Goal: Information Seeking & Learning: Find specific fact

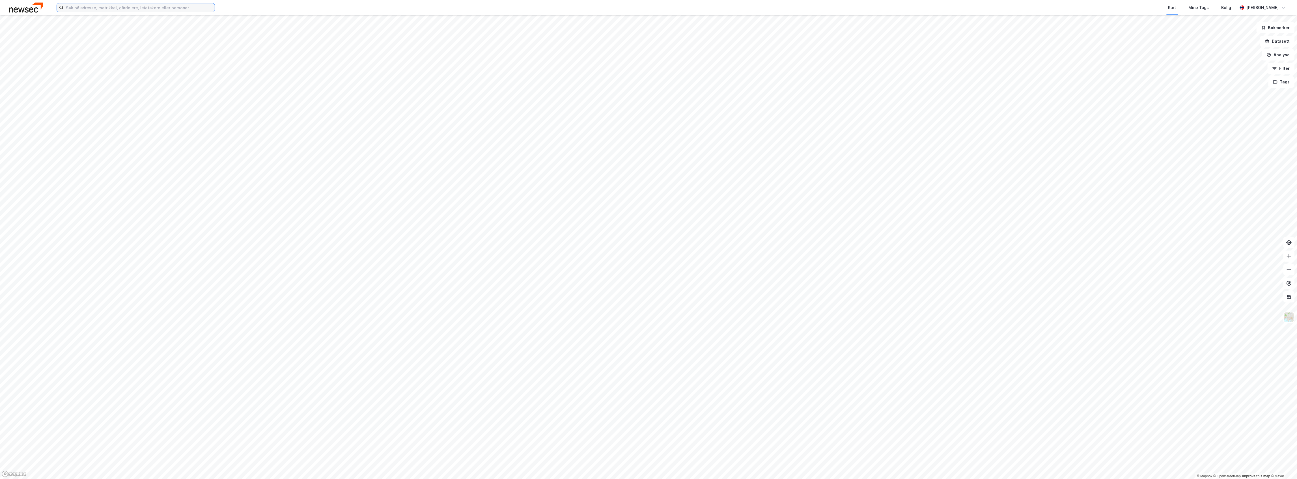
click at [163, 7] on input at bounding box center [139, 7] width 151 height 8
paste input "[STREET_ADDRESS]"
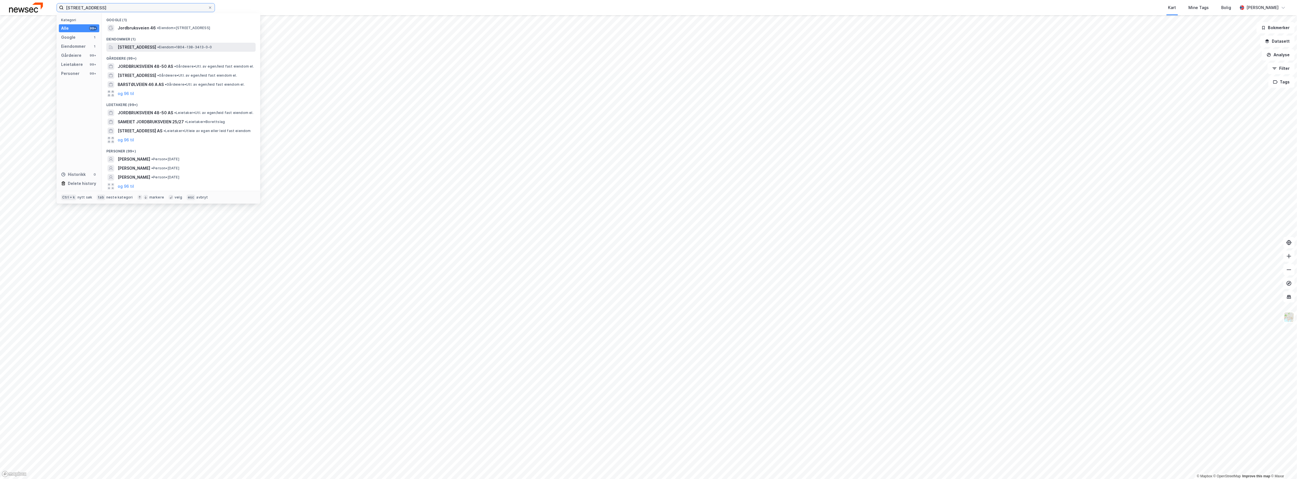
type input "[STREET_ADDRESS]"
click at [156, 49] on span "[STREET_ADDRESS]" at bounding box center [137, 47] width 38 height 7
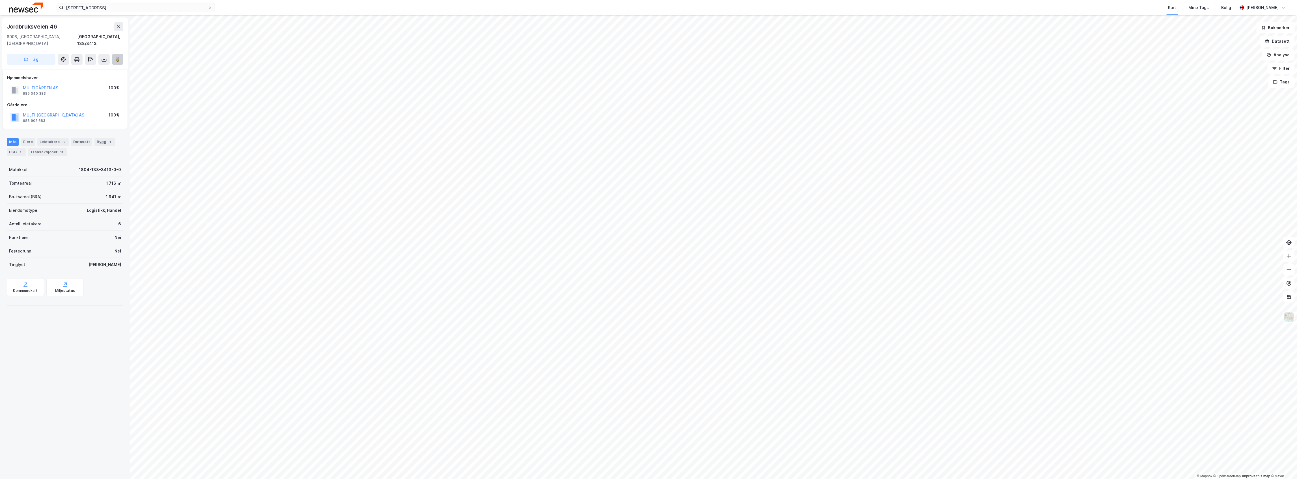
click at [117, 57] on image at bounding box center [117, 60] width 3 height 6
click at [23, 139] on div "Eiere" at bounding box center [28, 142] width 14 height 8
click at [27, 203] on div "100% Multigården AS 100% Multi Norge AS" at bounding box center [69, 205] width 96 height 16
click at [31, 207] on icon at bounding box center [29, 209] width 5 height 5
drag, startPoint x: 102, startPoint y: 213, endPoint x: 63, endPoint y: 216, distance: 39.2
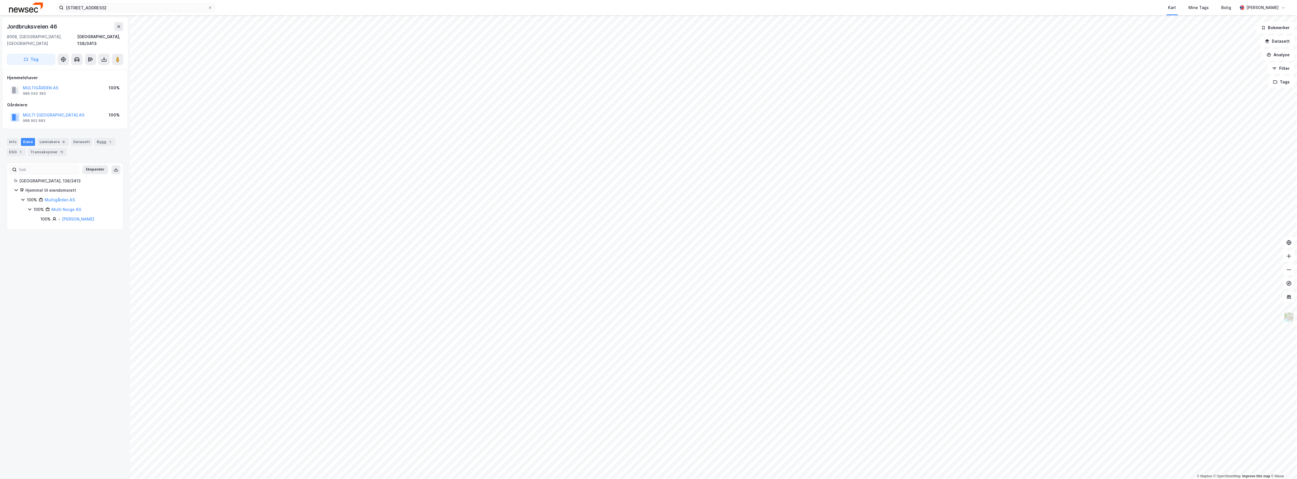
click at [63, 216] on div "100% - [PERSON_NAME]" at bounding box center [78, 219] width 76 height 7
copy link "[PERSON_NAME]"
click at [48, 138] on div "Leietakere 6" at bounding box center [52, 142] width 31 height 8
